Goal: Manage account settings

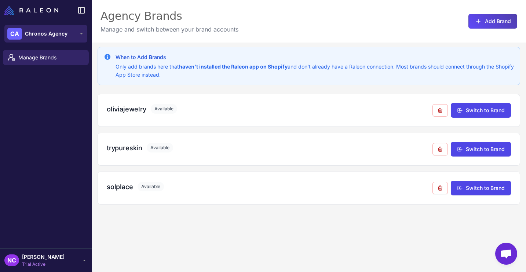
click at [69, 37] on button "CA Chronos Agency" at bounding box center [45, 34] width 83 height 18
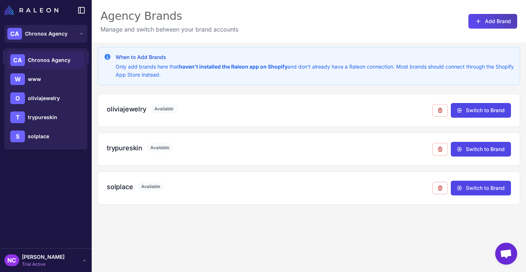
click at [62, 256] on div "NC [PERSON_NAME] Trial Active" at bounding box center [45, 260] width 83 height 15
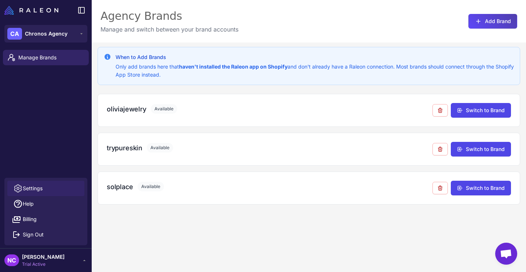
click at [41, 189] on span "Settings" at bounding box center [33, 188] width 20 height 8
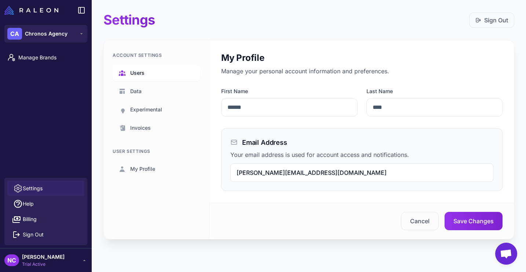
click at [144, 71] on span "Users" at bounding box center [137, 73] width 14 height 8
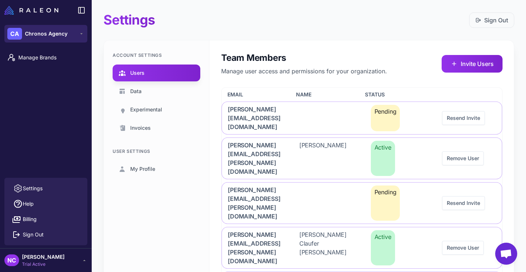
click at [73, 33] on button "CA Chronos Agency" at bounding box center [45, 34] width 83 height 18
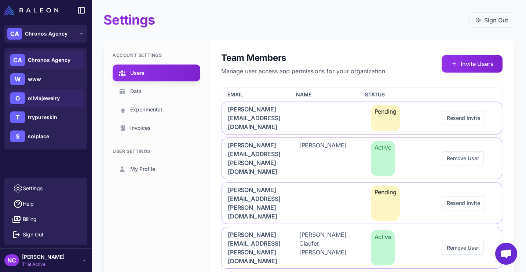
click at [38, 101] on span "oliviajewelry" at bounding box center [44, 98] width 32 height 8
